Goal: Navigation & Orientation: Find specific page/section

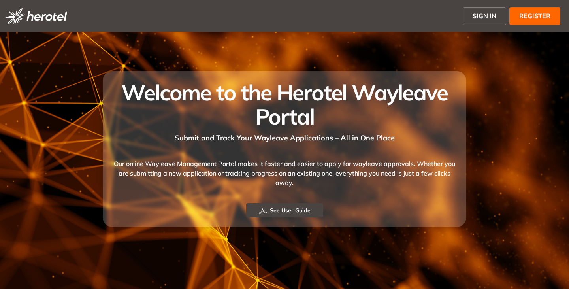
click at [482, 12] on span "SIGN IN" at bounding box center [485, 15] width 24 height 9
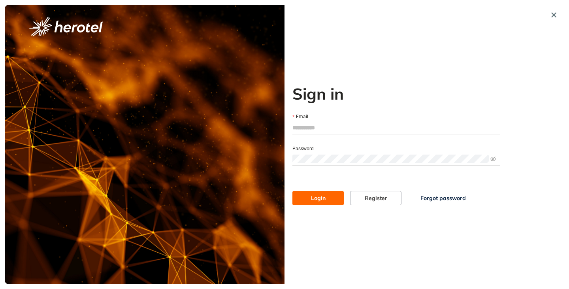
click at [299, 132] on input "Email" at bounding box center [397, 128] width 208 height 12
type input "**********"
click at [293, 191] on button "Login" at bounding box center [318, 198] width 51 height 14
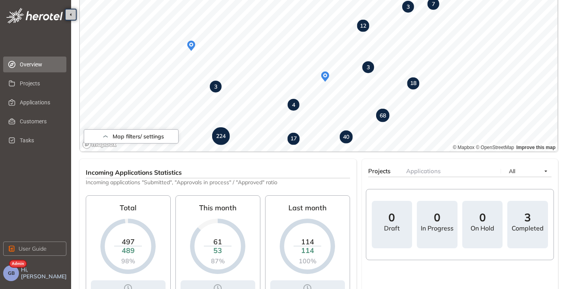
scroll to position [277, 0]
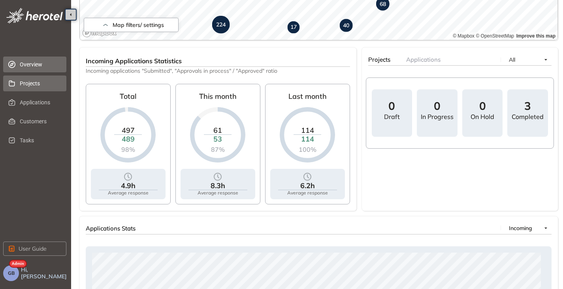
click at [37, 88] on span "Projects" at bounding box center [40, 84] width 40 height 16
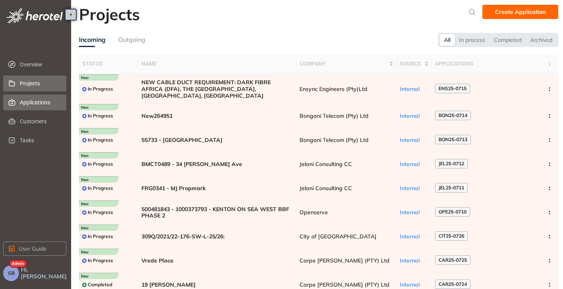
click at [32, 102] on span "Applications" at bounding box center [40, 102] width 40 height 16
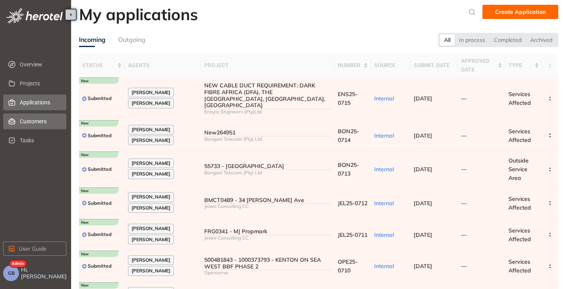
click at [35, 124] on span "Customers" at bounding box center [40, 121] width 40 height 16
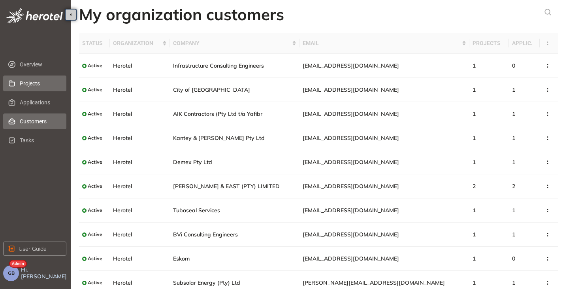
click at [31, 85] on span "Projects" at bounding box center [40, 84] width 40 height 16
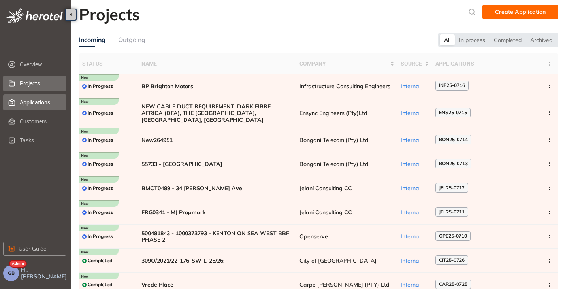
click at [36, 105] on span "Applications" at bounding box center [40, 102] width 40 height 16
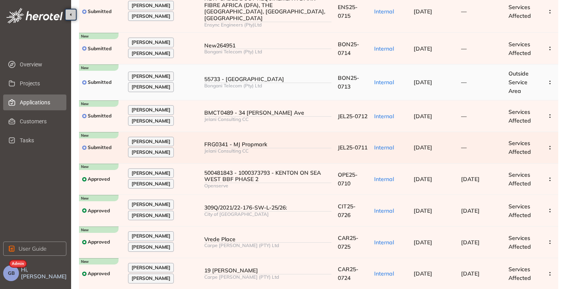
scroll to position [135, 0]
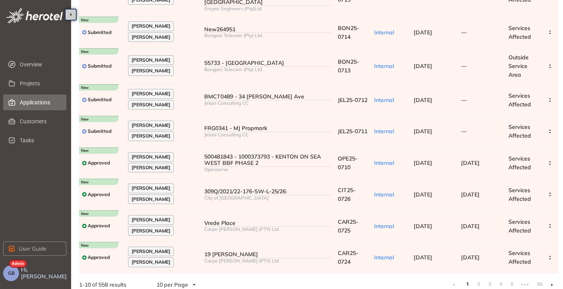
click at [552, 283] on icon at bounding box center [553, 284] width 2 height 3
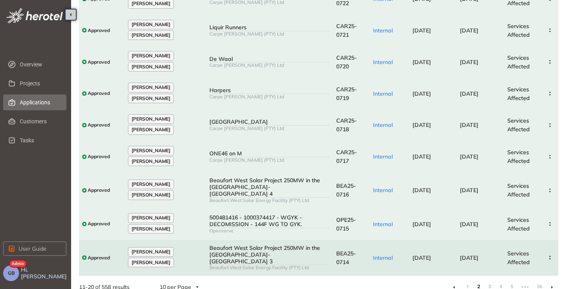
scroll to position [126, 0]
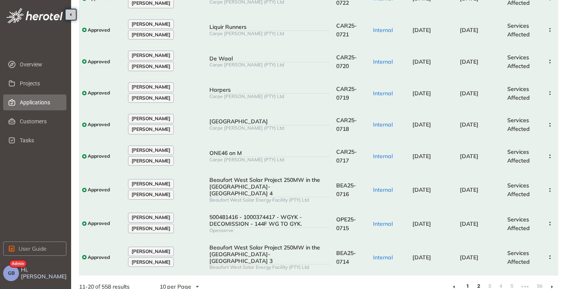
click at [469, 280] on link "1" at bounding box center [468, 286] width 8 height 12
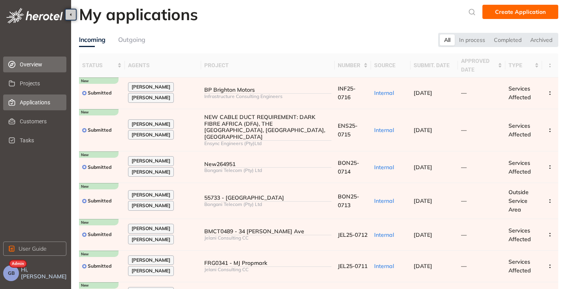
click at [25, 67] on span "Overview" at bounding box center [40, 65] width 40 height 16
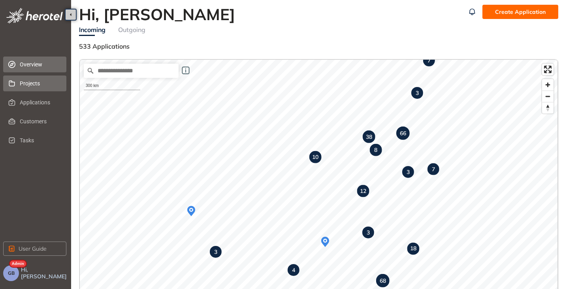
click at [34, 87] on span "Projects" at bounding box center [40, 84] width 40 height 16
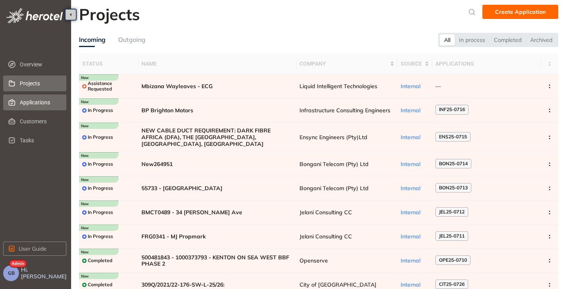
click at [24, 103] on span "Applications" at bounding box center [40, 102] width 40 height 16
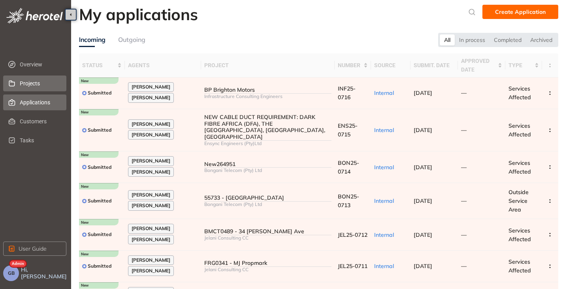
click at [32, 83] on span "Projects" at bounding box center [40, 84] width 40 height 16
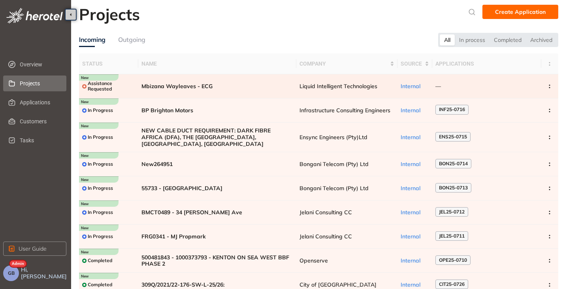
click at [175, 84] on span "Mbizana Wayleaves - ECG" at bounding box center [218, 86] width 152 height 7
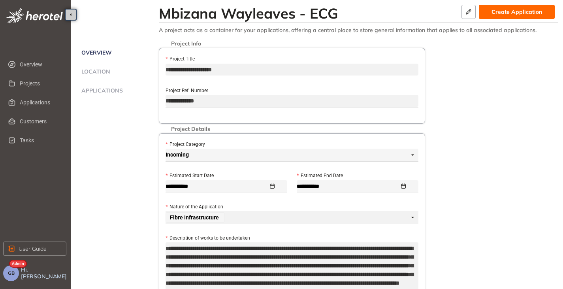
click at [97, 74] on span "Location" at bounding box center [94, 71] width 31 height 7
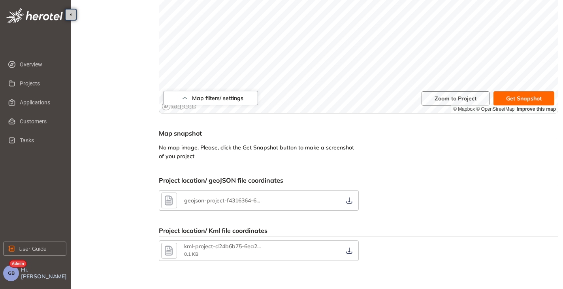
scroll to position [261, 0]
click at [347, 250] on icon "button" at bounding box center [350, 250] width 8 height 6
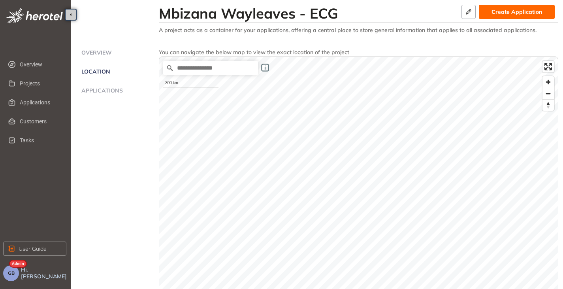
scroll to position [0, 0]
click at [86, 92] on span "Applications" at bounding box center [101, 90] width 44 height 7
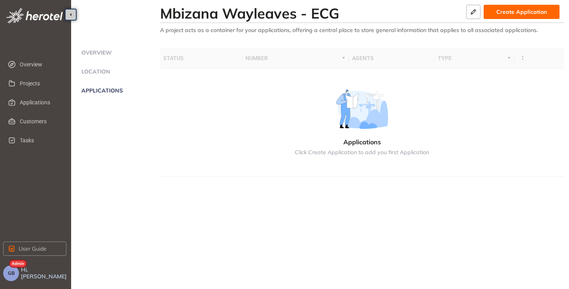
click at [97, 48] on ul "Overview Location Applications" at bounding box center [119, 80] width 81 height 65
click at [91, 54] on span "Overview" at bounding box center [95, 52] width 33 height 7
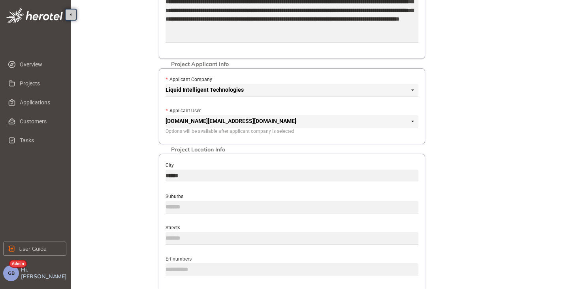
scroll to position [199, 0]
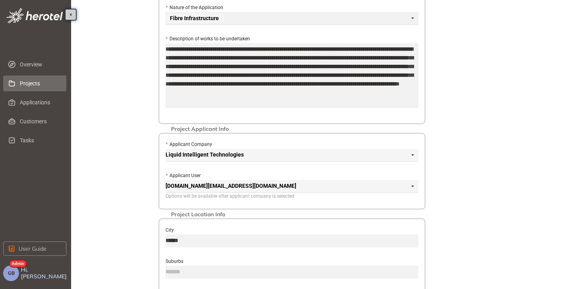
click at [33, 83] on span "Projects" at bounding box center [40, 84] width 40 height 16
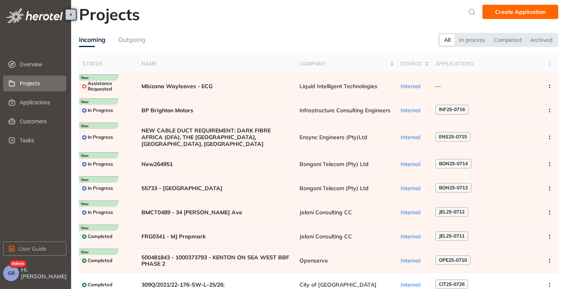
click at [12, 278] on button "GB" at bounding box center [11, 273] width 16 height 16
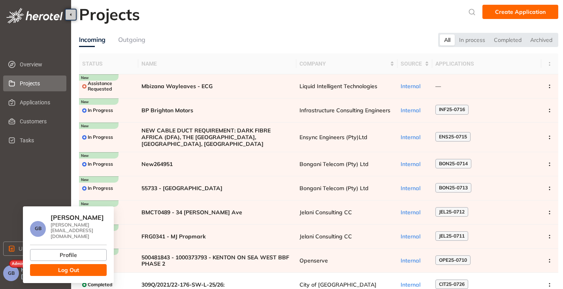
click at [55, 266] on button "Log Out" at bounding box center [68, 270] width 77 height 12
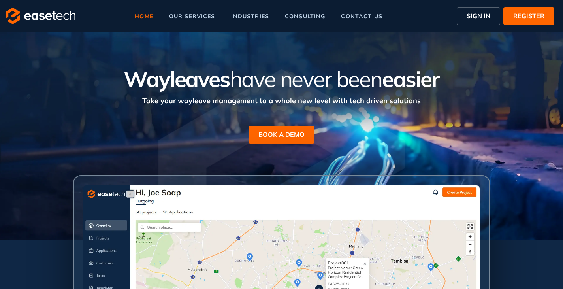
click at [482, 16] on span "SIGN IN" at bounding box center [479, 15] width 24 height 9
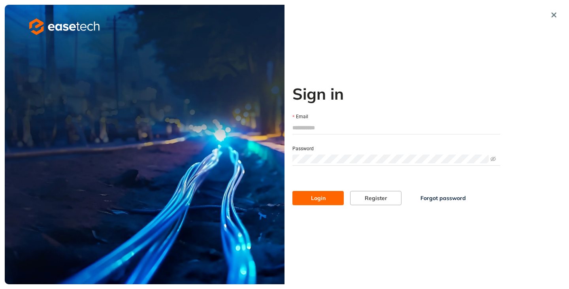
click at [330, 125] on input "Email" at bounding box center [397, 128] width 208 height 12
type input "**********"
click at [317, 197] on span "Login" at bounding box center [318, 198] width 15 height 9
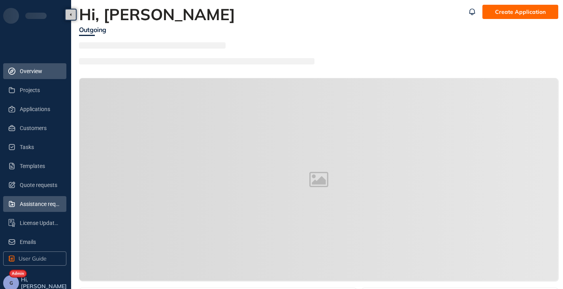
click at [35, 204] on span "Assistance requests" at bounding box center [40, 204] width 40 height 16
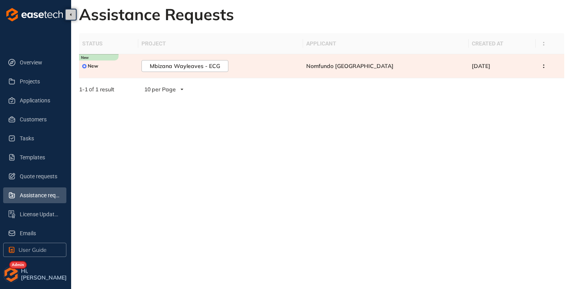
click at [300, 66] on td "Mbizana Wayleaves - ECG" at bounding box center [220, 66] width 165 height 24
click at [378, 69] on span "Nomfundo Africa" at bounding box center [349, 65] width 87 height 7
click at [540, 65] on icon "button" at bounding box center [544, 66] width 8 height 4
click at [199, 70] on button "Mbizana Wayleaves - ECG" at bounding box center [185, 66] width 87 height 12
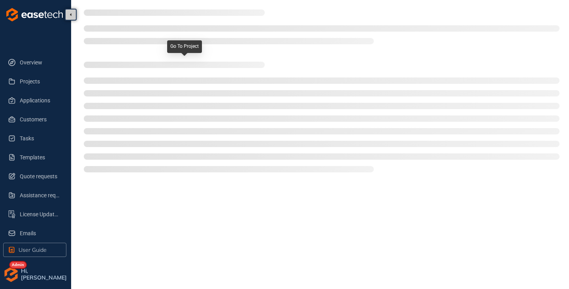
type textarea "**********"
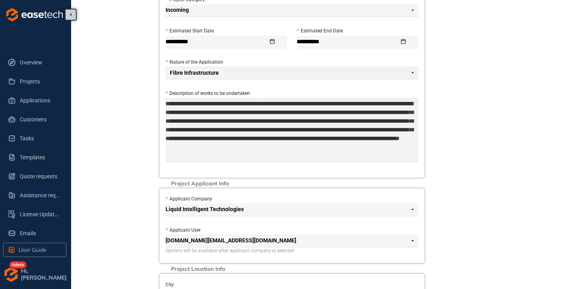
scroll to position [160, 0]
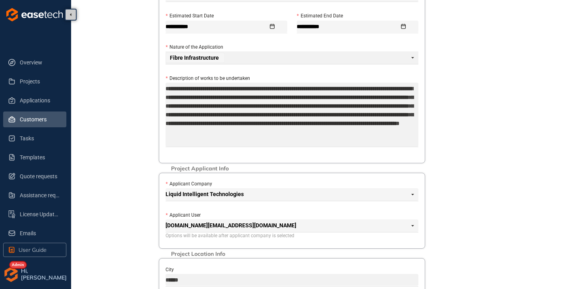
click at [35, 120] on span "Customers" at bounding box center [40, 119] width 40 height 16
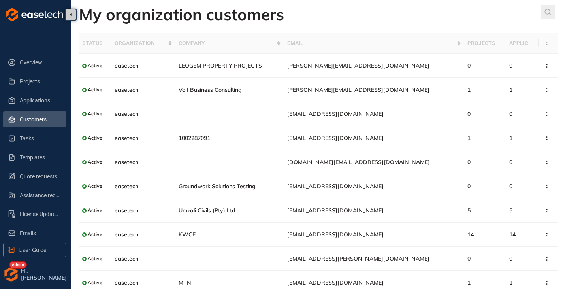
click at [553, 13] on div "submit" at bounding box center [548, 12] width 14 height 14
click at [518, 14] on input "text" at bounding box center [490, 14] width 60 height 12
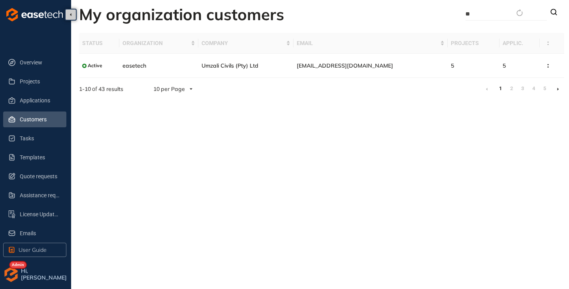
type input "*"
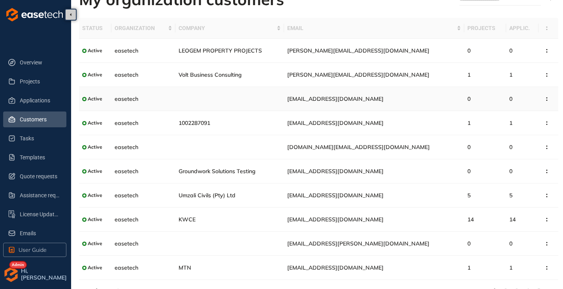
scroll to position [28, 0]
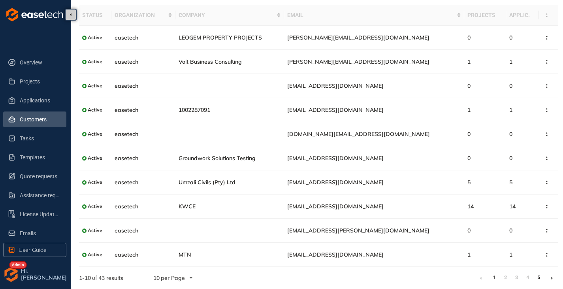
click at [536, 277] on link "5" at bounding box center [539, 278] width 8 height 12
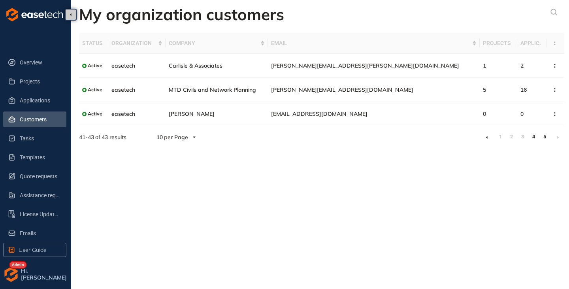
click at [535, 137] on link "4" at bounding box center [534, 137] width 8 height 12
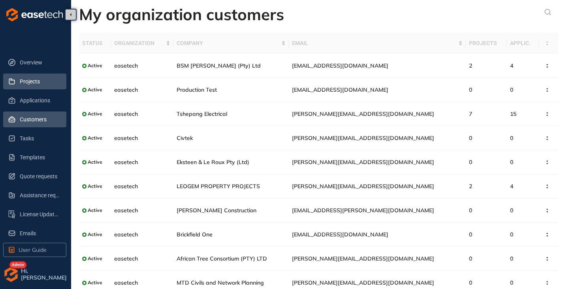
click at [30, 85] on span "Projects" at bounding box center [40, 82] width 40 height 16
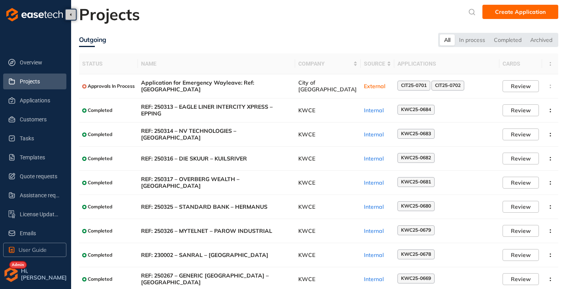
click at [10, 272] on img "button" at bounding box center [11, 274] width 16 height 16
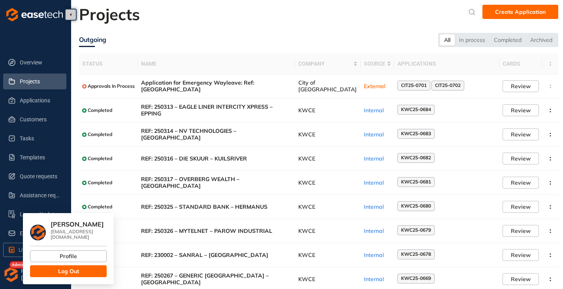
click at [71, 267] on span "Log Out" at bounding box center [68, 271] width 21 height 9
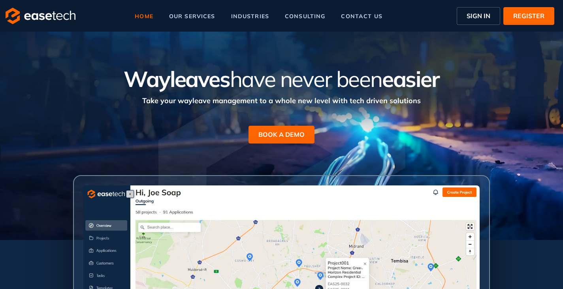
click at [484, 13] on span "SIGN IN" at bounding box center [479, 15] width 24 height 9
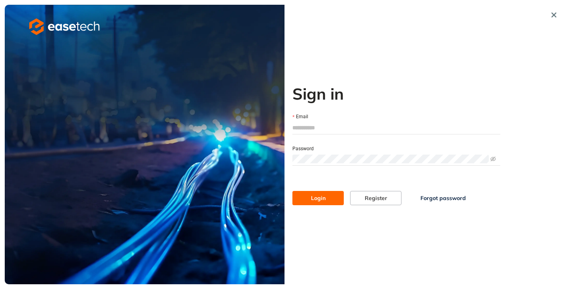
click at [321, 128] on input "Email" at bounding box center [397, 128] width 208 height 12
type input "**********"
click at [324, 204] on button "Login" at bounding box center [318, 198] width 51 height 14
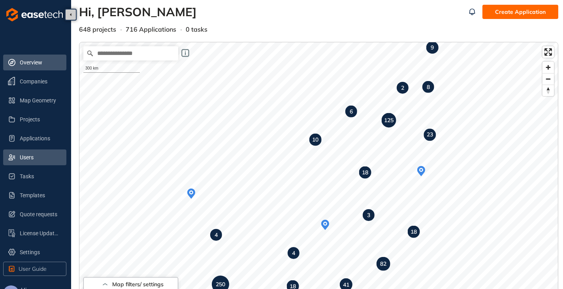
click at [33, 157] on span "Users" at bounding box center [40, 157] width 40 height 16
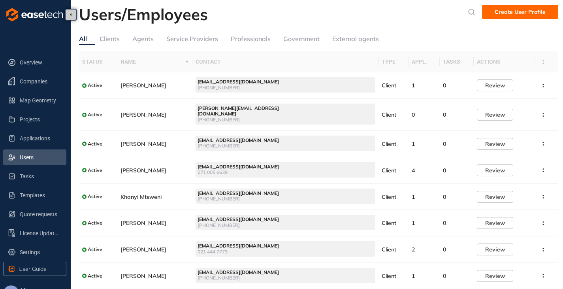
click at [105, 36] on div "Clients" at bounding box center [110, 39] width 20 height 10
click at [474, 12] on icon "submit" at bounding box center [472, 12] width 8 height 7
click at [413, 18] on input "text" at bounding box center [414, 14] width 60 height 12
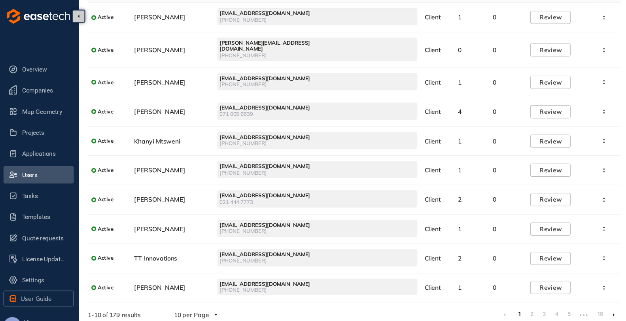
scroll to position [32, 0]
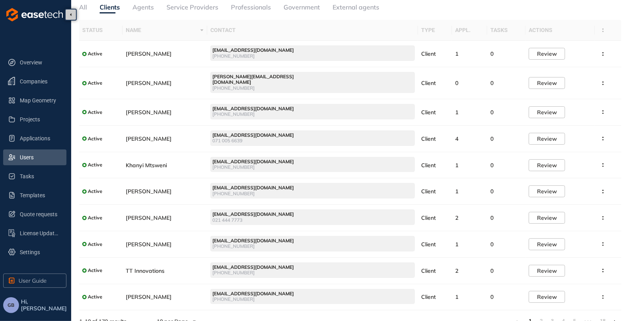
type input "********"
click at [15, 289] on button "GB" at bounding box center [11, 305] width 16 height 16
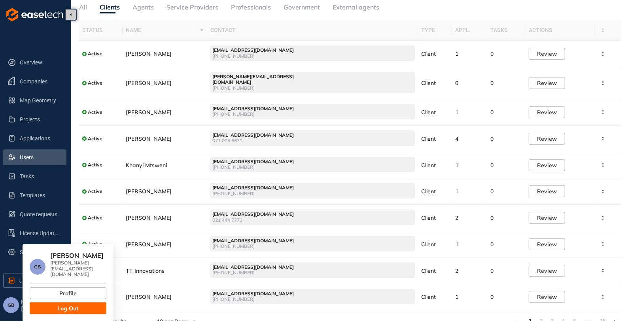
click at [52, 289] on button "Log Out" at bounding box center [68, 308] width 77 height 12
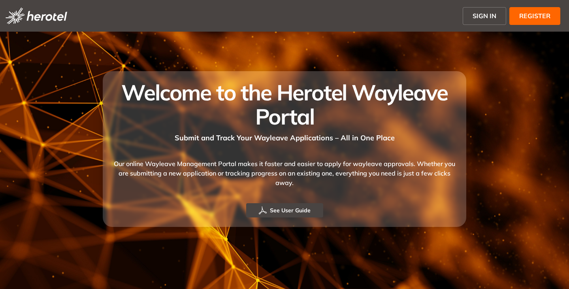
click at [478, 16] on span "SIGN IN" at bounding box center [485, 15] width 24 height 9
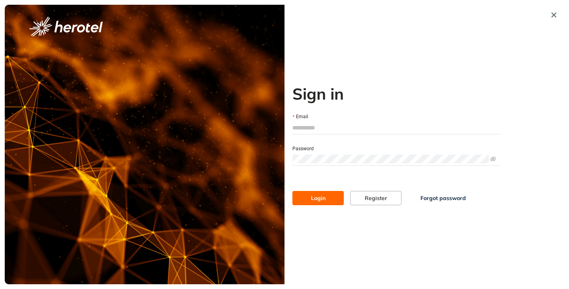
click at [322, 123] on input "Email" at bounding box center [397, 128] width 208 height 12
type input "**********"
click at [323, 200] on span "Login" at bounding box center [318, 198] width 15 height 9
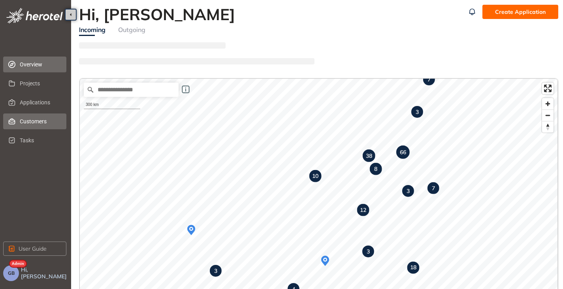
click at [34, 119] on span "Customers" at bounding box center [40, 121] width 40 height 16
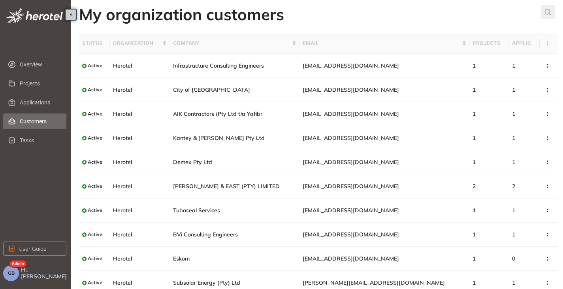
click at [546, 13] on icon "submit" at bounding box center [548, 12] width 8 height 7
click at [507, 16] on input "text" at bounding box center [490, 14] width 60 height 12
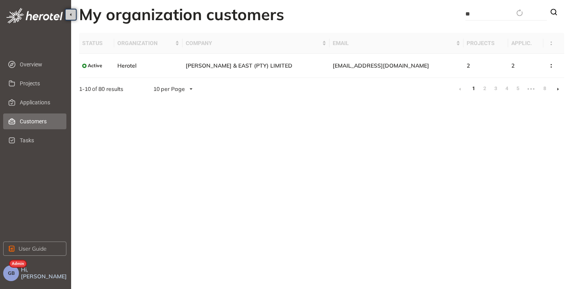
type input "*"
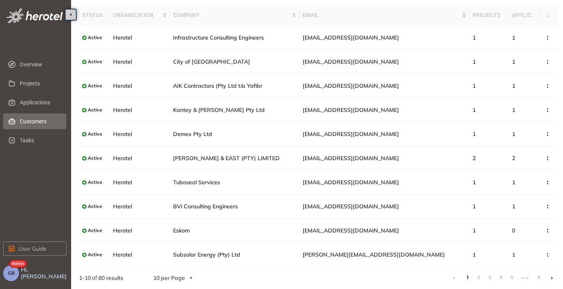
click at [551, 276] on li at bounding box center [552, 278] width 13 height 13
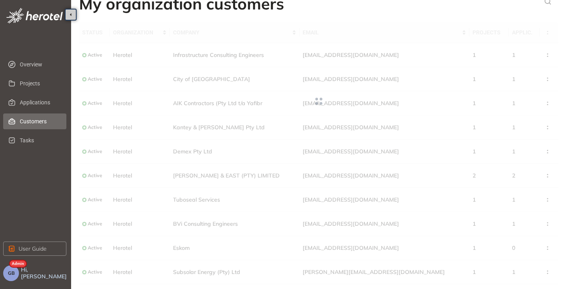
scroll to position [28, 0]
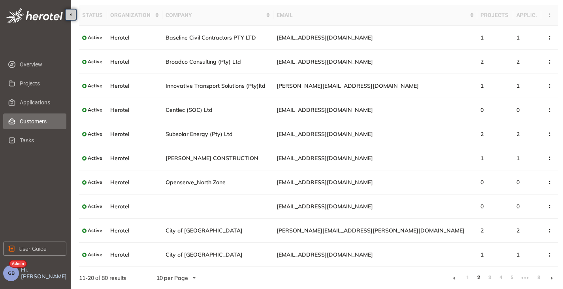
click at [551, 278] on li at bounding box center [552, 278] width 13 height 13
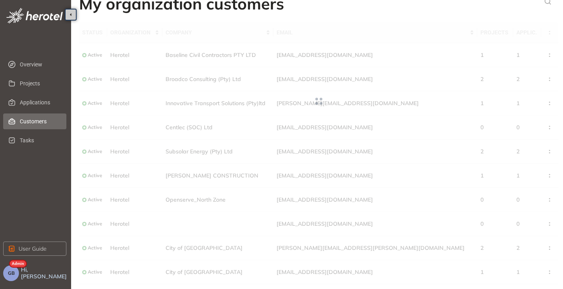
scroll to position [28, 0]
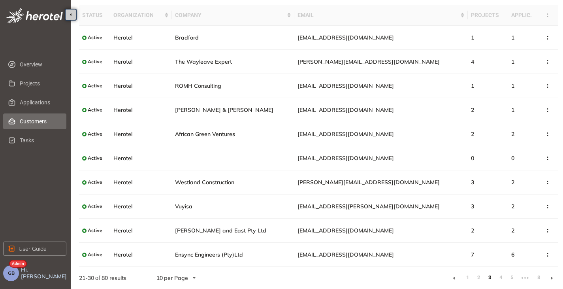
click at [552, 278] on icon at bounding box center [553, 278] width 2 height 4
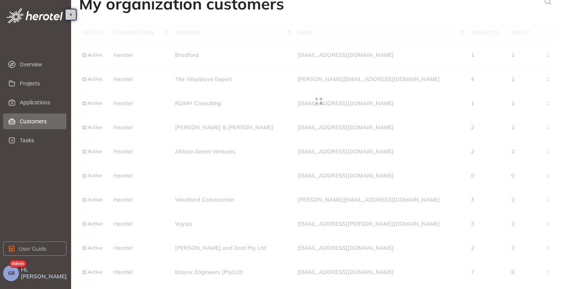
scroll to position [28, 0]
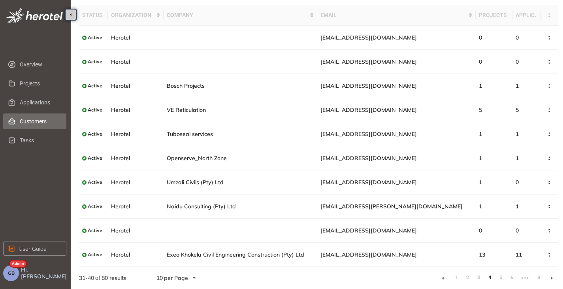
click at [550, 277] on li at bounding box center [552, 278] width 13 height 13
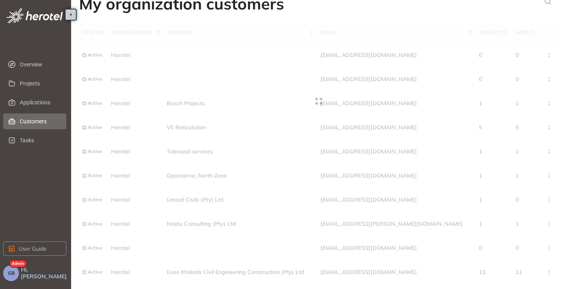
scroll to position [28, 0]
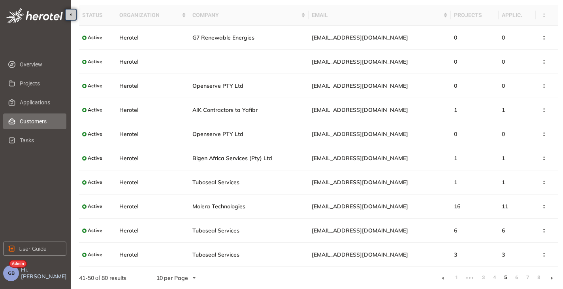
click at [554, 275] on li at bounding box center [552, 278] width 13 height 13
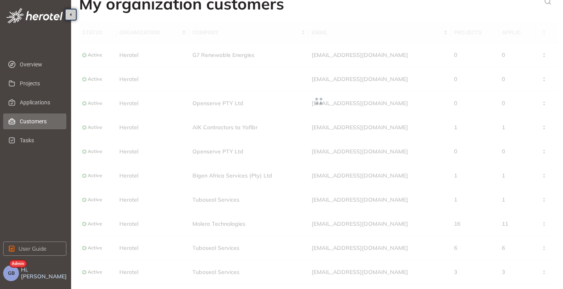
scroll to position [28, 0]
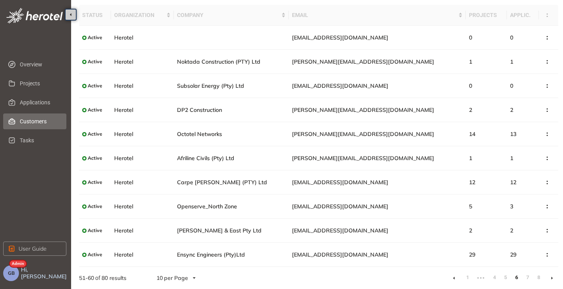
click at [551, 274] on li at bounding box center [552, 278] width 13 height 13
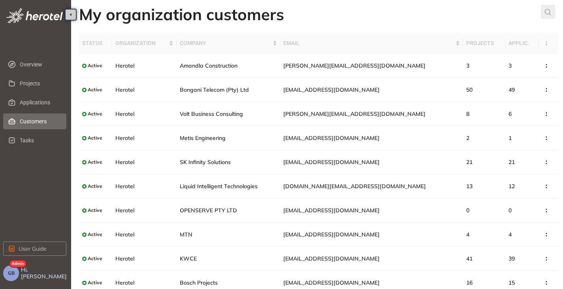
click at [546, 11] on icon "submit" at bounding box center [548, 12] width 6 height 6
click at [473, 17] on input "text" at bounding box center [490, 14] width 60 height 12
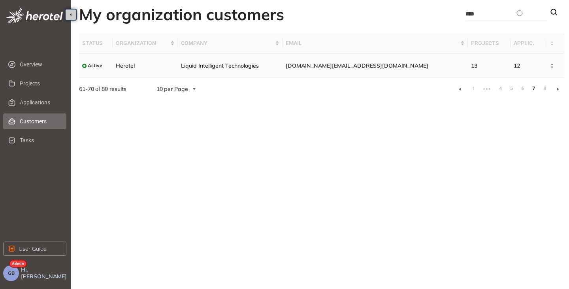
type input "****"
click at [343, 64] on span "[DOMAIN_NAME][EMAIL_ADDRESS][DOMAIN_NAME]" at bounding box center [357, 65] width 143 height 7
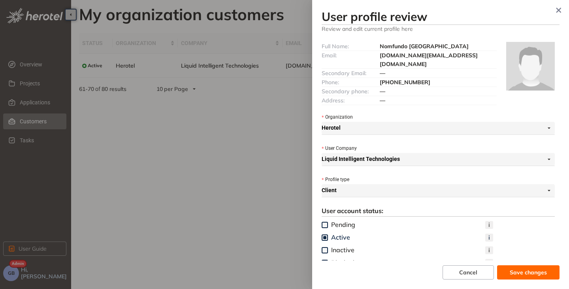
click at [423, 79] on span "+27 (08) 476-3671" at bounding box center [405, 82] width 51 height 7
click at [560, 8] on icon "button" at bounding box center [559, 11] width 8 height 6
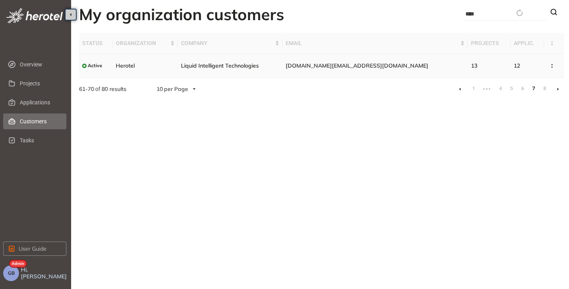
click at [238, 68] on span "Liquid Intelligent Technologies" at bounding box center [220, 65] width 78 height 7
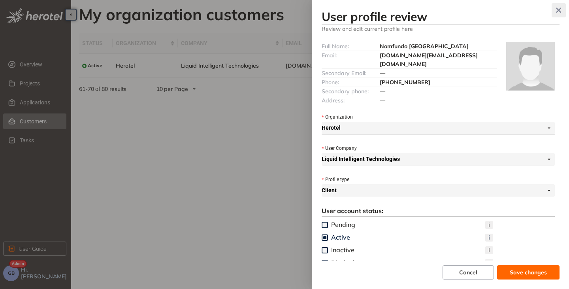
click at [556, 8] on icon "button" at bounding box center [559, 11] width 8 height 6
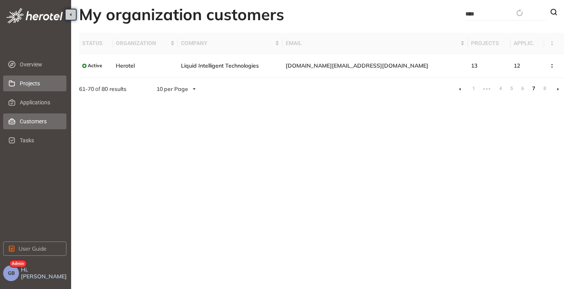
click at [41, 83] on span "Projects" at bounding box center [40, 84] width 40 height 16
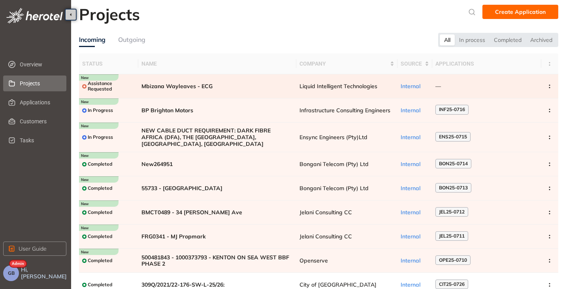
click at [219, 89] on span "Mbizana Wayleaves - ECG" at bounding box center [218, 86] width 152 height 7
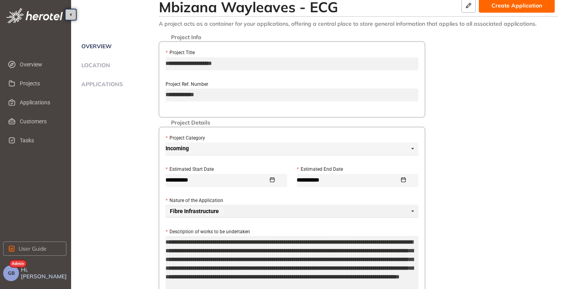
scroll to position [8, 0]
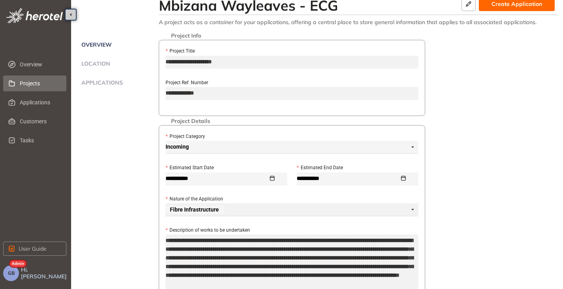
click at [23, 87] on span "Projects" at bounding box center [40, 84] width 40 height 16
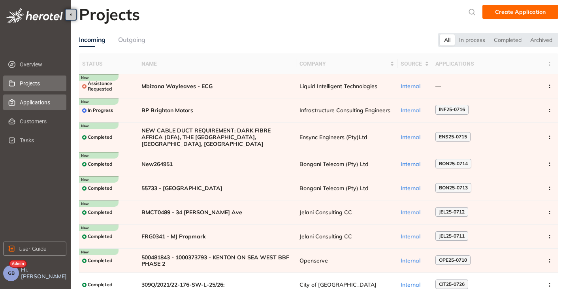
click at [28, 106] on span "Applications" at bounding box center [40, 102] width 40 height 16
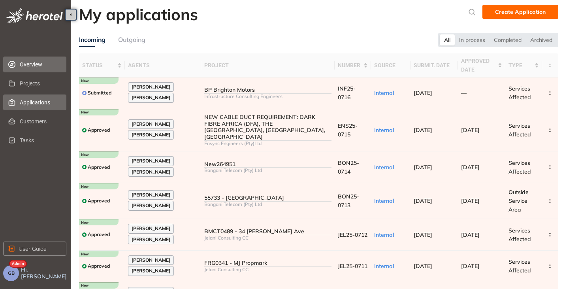
click at [40, 69] on span "Overview" at bounding box center [40, 65] width 40 height 16
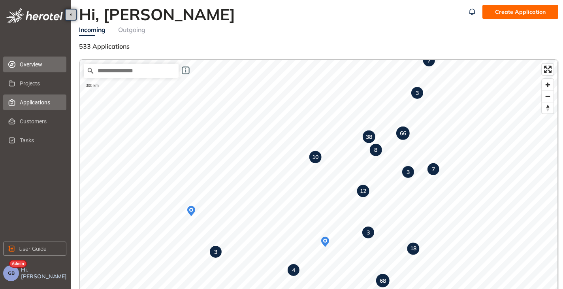
click at [32, 102] on span "Applications" at bounding box center [40, 102] width 40 height 16
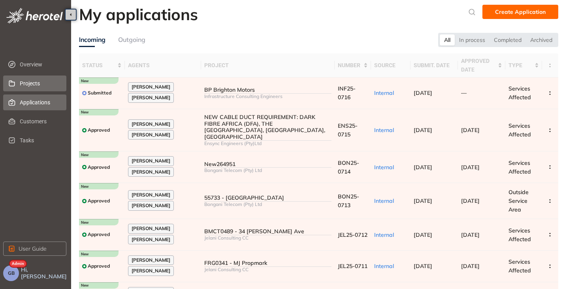
click at [36, 83] on span "Projects" at bounding box center [40, 84] width 40 height 16
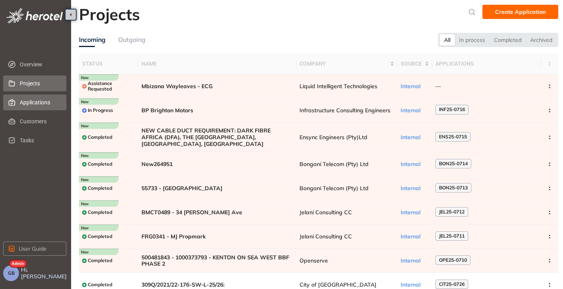
click at [42, 104] on span "Applications" at bounding box center [40, 102] width 40 height 16
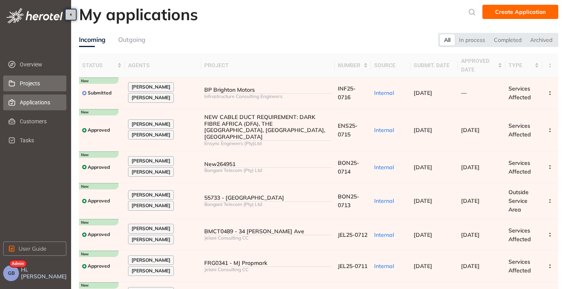
click at [37, 81] on span "Projects" at bounding box center [40, 84] width 40 height 16
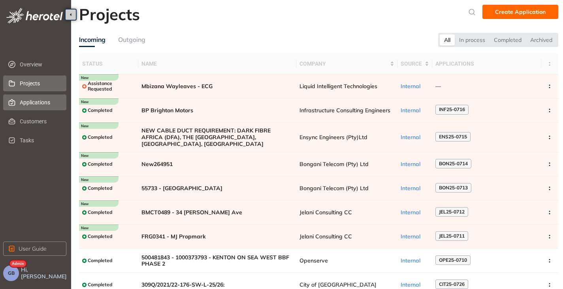
click at [37, 99] on span "Applications" at bounding box center [40, 102] width 40 height 16
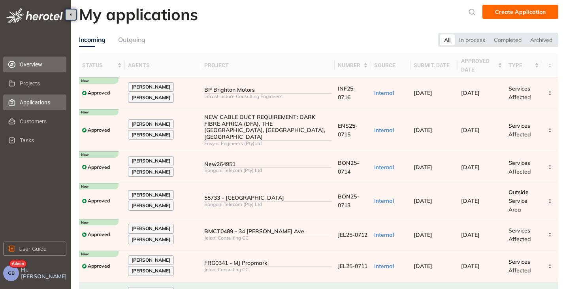
click at [32, 58] on span "Overview" at bounding box center [40, 65] width 40 height 16
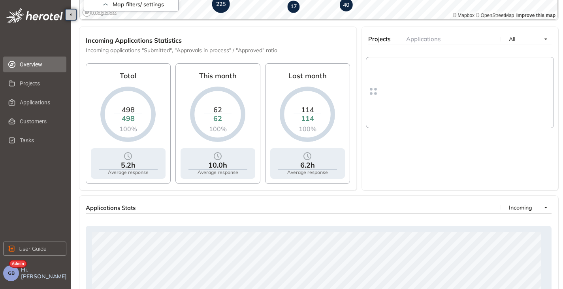
scroll to position [297, 0]
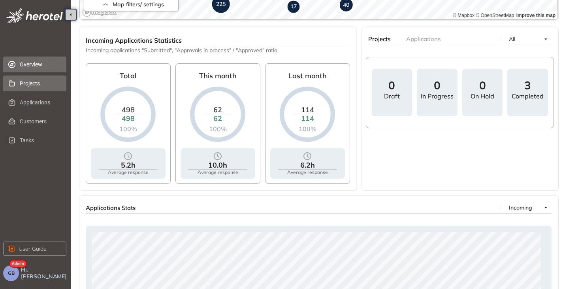
click at [26, 88] on span "Projects" at bounding box center [40, 84] width 40 height 16
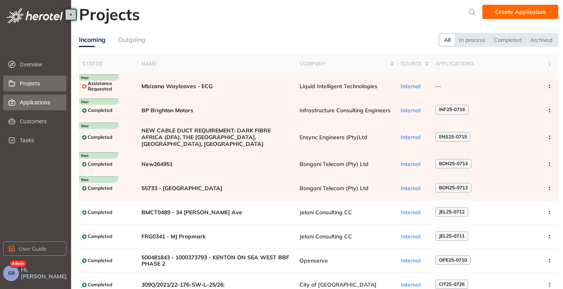
click at [36, 103] on span "Applications" at bounding box center [40, 102] width 40 height 16
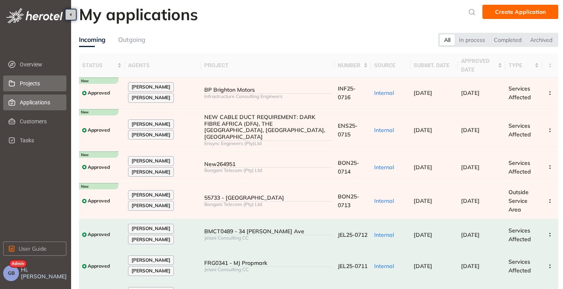
click at [14, 82] on icon at bounding box center [12, 83] width 6 height 6
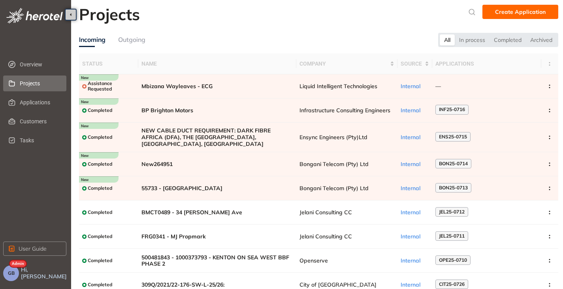
click at [12, 276] on button "GB" at bounding box center [11, 273] width 16 height 16
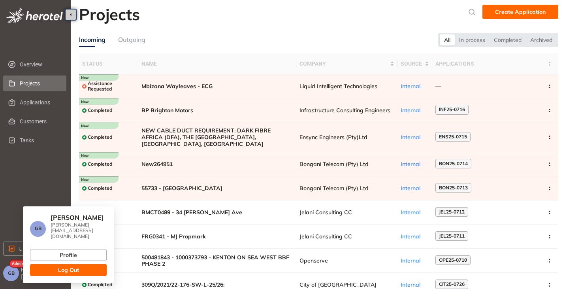
click at [60, 266] on span "Log Out" at bounding box center [68, 270] width 21 height 9
